Goal: Obtain resource: Download file/media

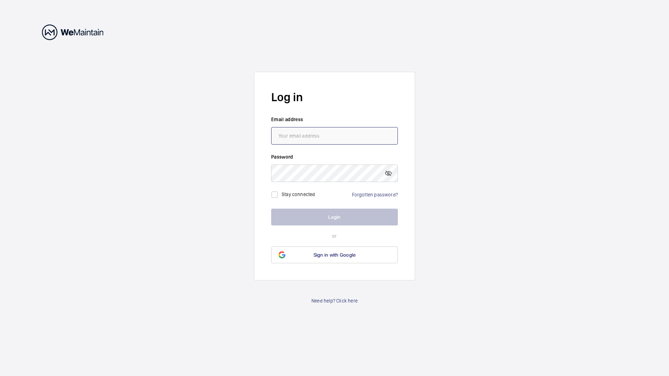
click at [327, 143] on input "email" at bounding box center [334, 136] width 127 height 18
click at [345, 111] on form "Log in Email address Password Stay connected Forgotten password? Login or Sign …" at bounding box center [334, 176] width 161 height 209
click at [363, 190] on div "Stay connected Forgotten password?" at bounding box center [334, 192] width 127 height 20
click at [363, 193] on link "Forgotten password?" at bounding box center [375, 195] width 46 height 6
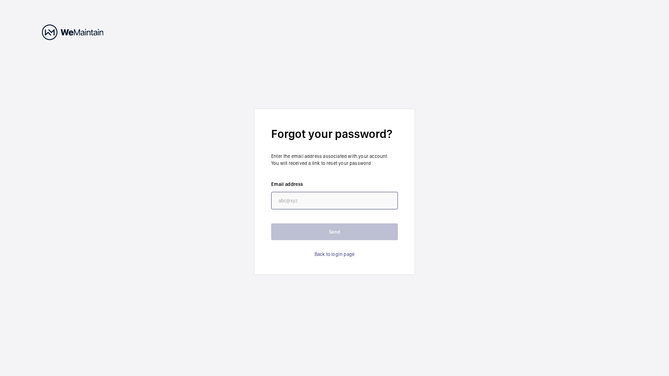
click at [358, 199] on input "email" at bounding box center [334, 201] width 127 height 18
type input "[EMAIL_ADDRESS][DOMAIN_NAME]"
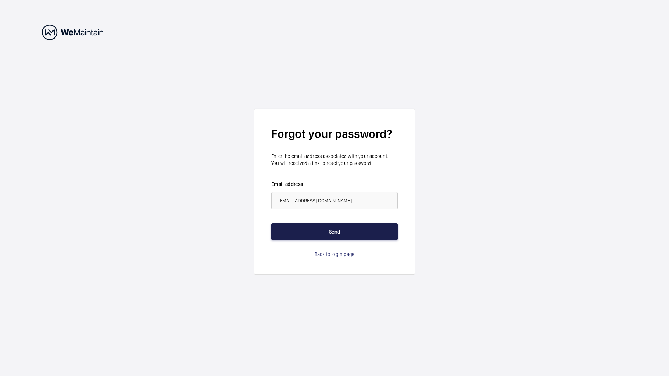
click at [338, 228] on button "Send" at bounding box center [334, 231] width 127 height 17
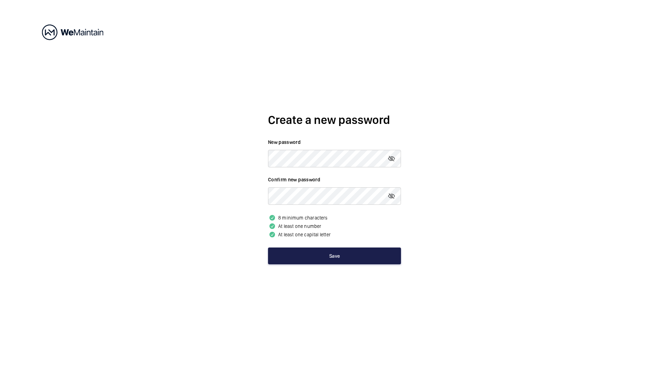
click at [329, 253] on button "Save" at bounding box center [334, 255] width 133 height 17
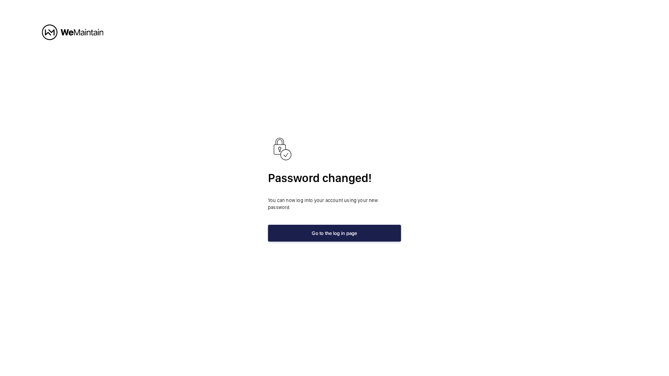
click at [326, 235] on button "Go to the log in page" at bounding box center [334, 233] width 133 height 17
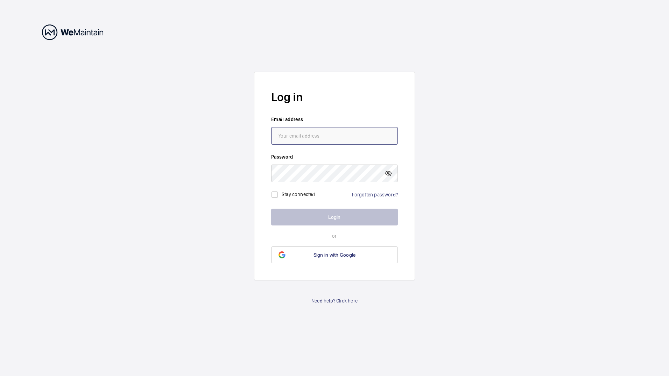
click at [323, 142] on input "email" at bounding box center [334, 136] width 127 height 18
type input "[EMAIL_ADDRESS][DOMAIN_NAME]"
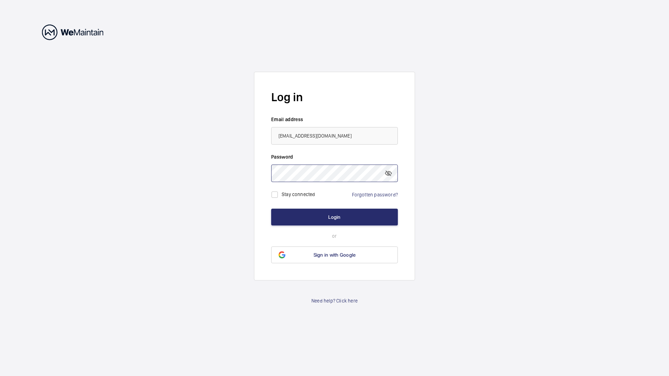
click at [271, 209] on button "Login" at bounding box center [334, 217] width 127 height 17
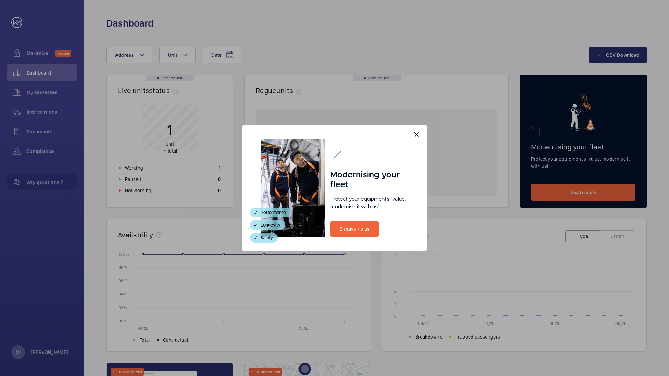
click at [420, 135] on mat-icon at bounding box center [417, 135] width 8 height 8
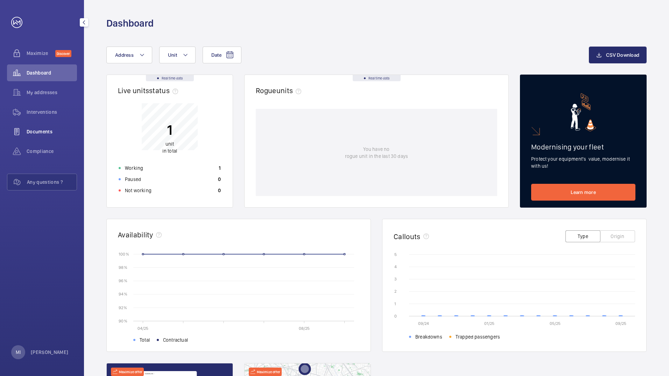
click at [41, 130] on span "Documents" at bounding box center [52, 131] width 50 height 7
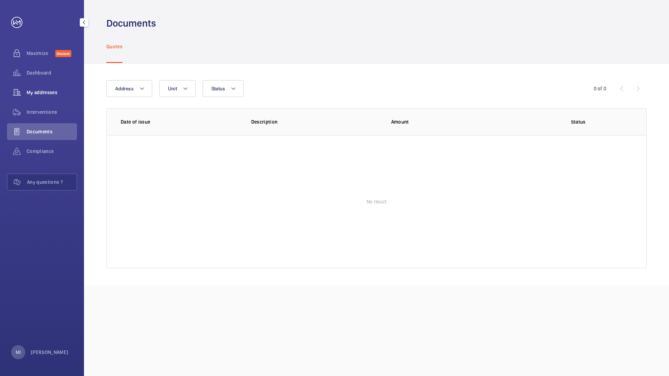
click at [43, 96] on span "My addresses" at bounding box center [52, 92] width 50 height 7
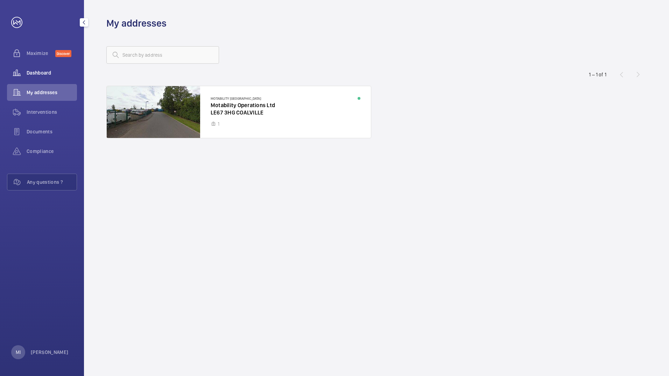
click at [42, 74] on span "Dashboard" at bounding box center [52, 72] width 50 height 7
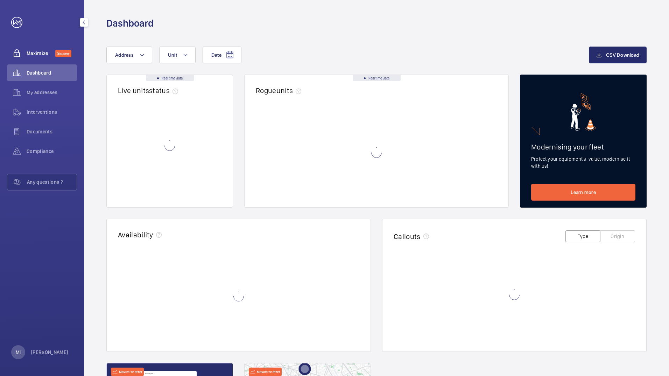
click at [40, 55] on span "Maximize" at bounding box center [41, 53] width 29 height 7
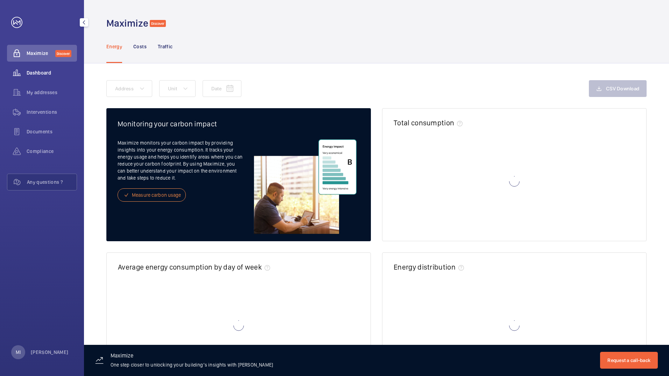
click at [48, 78] on div "Dashboard" at bounding box center [42, 72] width 70 height 17
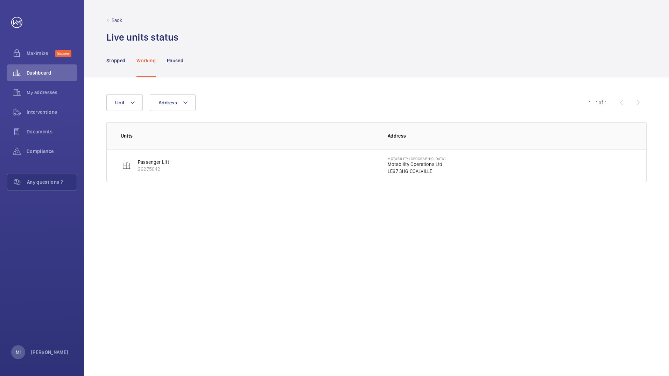
click at [148, 163] on p "Passenger Lift" at bounding box center [154, 162] width 32 height 7
click at [145, 162] on p "Passenger Lift" at bounding box center [154, 162] width 32 height 7
click at [151, 163] on p "Passenger Lift" at bounding box center [154, 162] width 32 height 7
drag, startPoint x: 151, startPoint y: 163, endPoint x: 180, endPoint y: 217, distance: 61.7
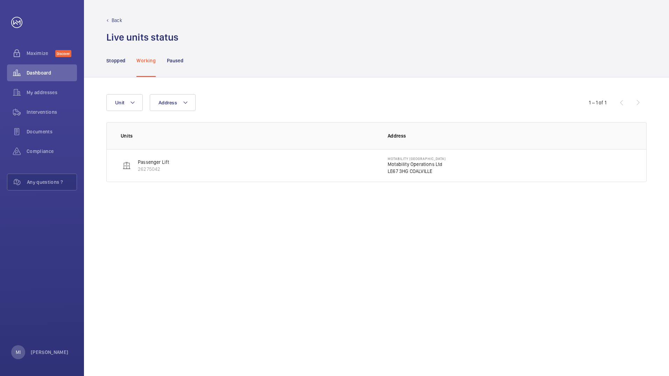
click at [180, 217] on div "Address Unit 1 – 1 of 1 Units Address Passenger Lift 26275042 Motability Coalvi…" at bounding box center [376, 226] width 585 height 299
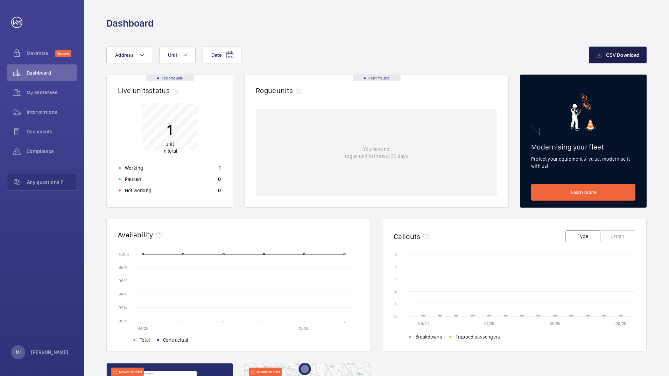
click at [619, 58] on button "CSV Download" at bounding box center [618, 55] width 58 height 17
click at [437, 36] on div "Date Address Unit CSV Download Real time data Live units status﻿ 1 unit in tota…" at bounding box center [376, 271] width 585 height 483
click at [42, 153] on span "Compliance" at bounding box center [52, 151] width 50 height 7
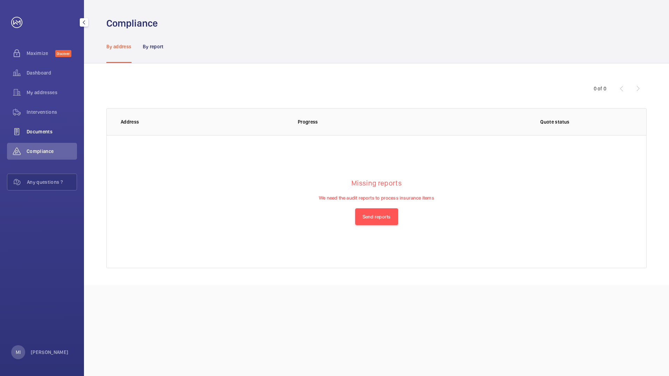
click at [43, 130] on span "Documents" at bounding box center [52, 131] width 50 height 7
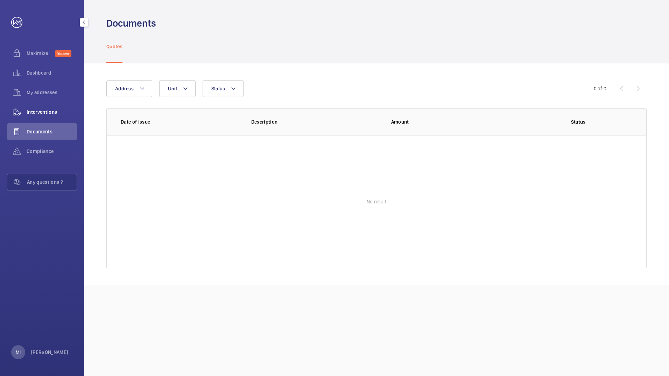
click at [40, 112] on span "Interventions" at bounding box center [52, 112] width 50 height 7
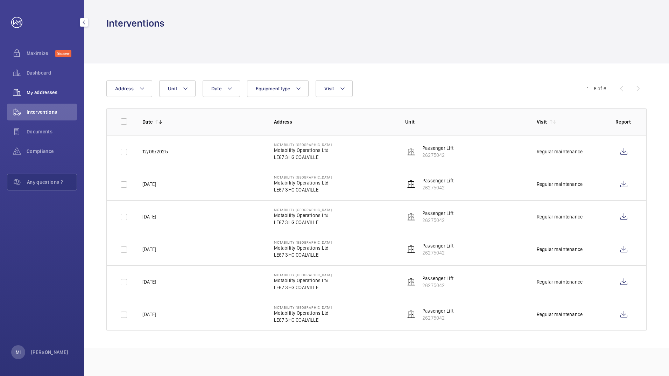
click at [51, 91] on span "My addresses" at bounding box center [52, 92] width 50 height 7
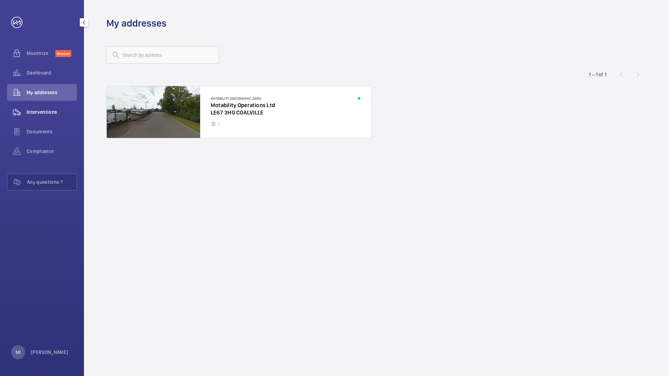
click at [54, 116] on div "Interventions" at bounding box center [42, 112] width 70 height 17
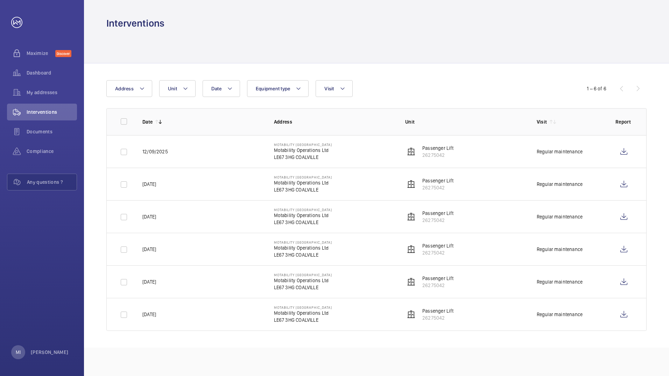
drag, startPoint x: 312, startPoint y: 153, endPoint x: 398, endPoint y: 71, distance: 118.1
click at [467, 27] on div "Interventions" at bounding box center [376, 23] width 541 height 13
click at [301, 154] on p "LE67 3HG COALVILLE" at bounding box center [303, 157] width 58 height 7
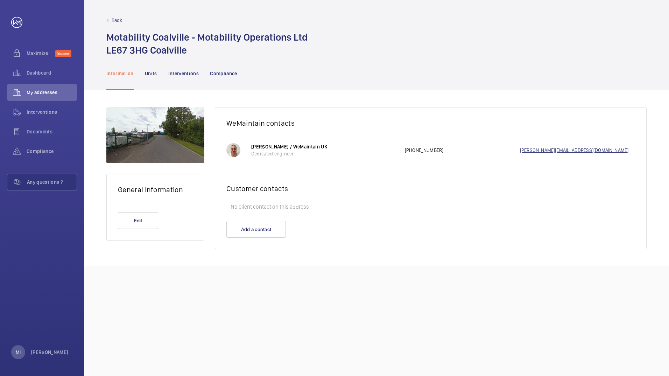
click at [530, 149] on link "darren.p@wemaintain.com" at bounding box center [577, 150] width 115 height 7
click at [141, 77] on nav "Information Units Interventions Compliance" at bounding box center [171, 73] width 131 height 33
click at [147, 76] on p "Units" at bounding box center [151, 73] width 12 height 7
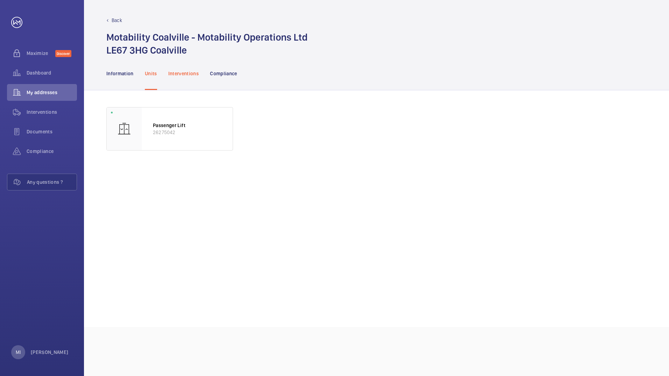
click at [188, 79] on div "Interventions" at bounding box center [183, 73] width 31 height 33
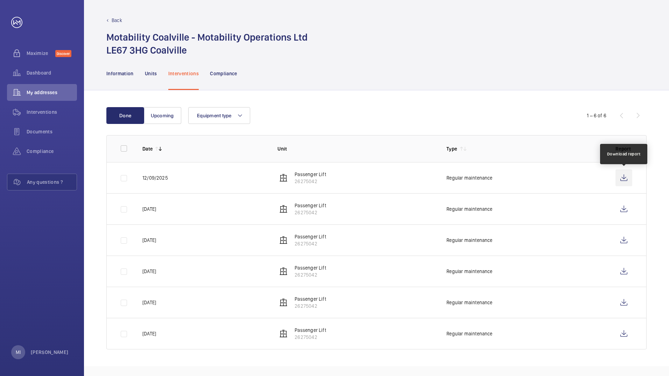
click at [627, 179] on wm-front-icon-button at bounding box center [624, 177] width 17 height 17
click at [13, 26] on link at bounding box center [16, 22] width 11 height 11
